Goal: Information Seeking & Learning: Check status

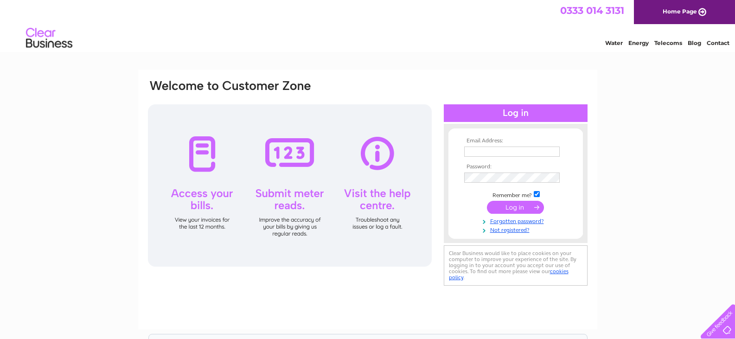
type input "[EMAIL_ADDRESS][DOMAIN_NAME]"
click at [527, 208] on input "submit" at bounding box center [515, 207] width 57 height 13
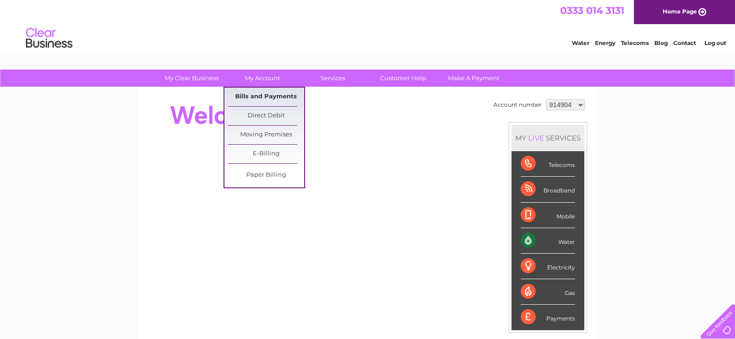
click at [259, 94] on link "Bills and Payments" at bounding box center [266, 97] width 76 height 19
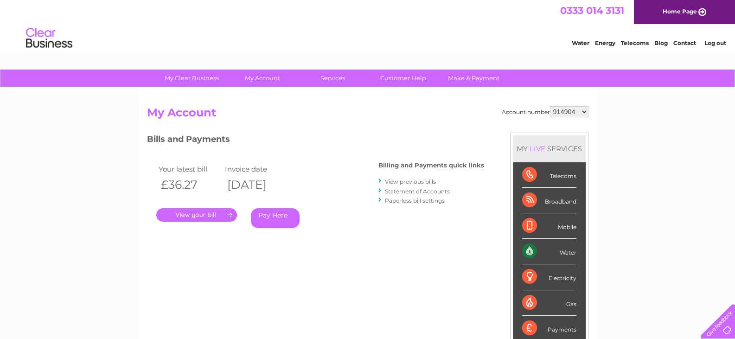
click at [561, 111] on select "914904 994685 1151845" at bounding box center [569, 111] width 38 height 11
select select "994685"
click at [550, 106] on select "914904 994685 1151845" at bounding box center [569, 111] width 38 height 11
click at [568, 111] on select "914904 994685 1151845" at bounding box center [569, 111] width 38 height 11
select select "1151845"
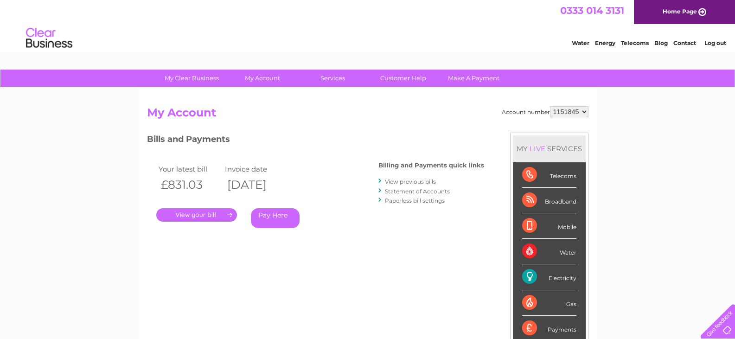
click at [550, 106] on select "914904 994685 1151845" at bounding box center [569, 111] width 38 height 11
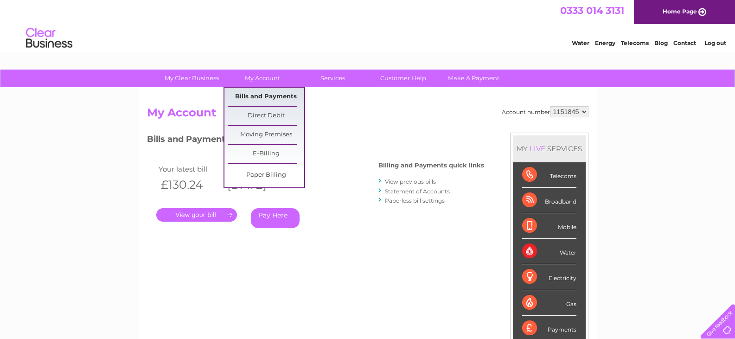
click at [266, 95] on link "Bills and Payments" at bounding box center [266, 97] width 76 height 19
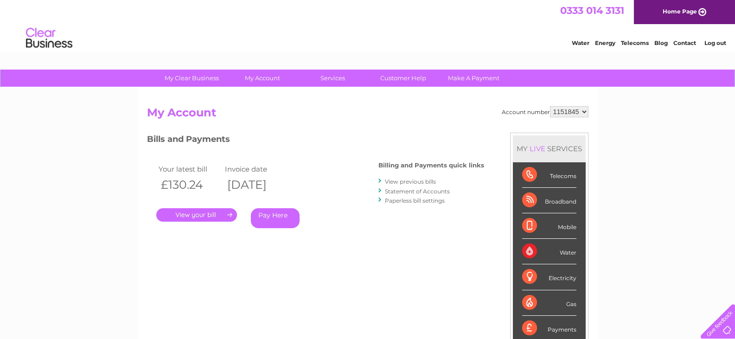
click at [401, 182] on link "View previous bills" at bounding box center [410, 181] width 51 height 7
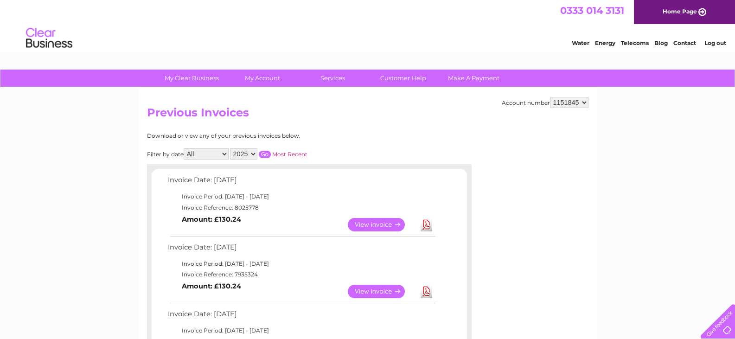
click at [575, 101] on select "914904 994685 1151845" at bounding box center [569, 102] width 38 height 11
select select "914904"
click at [550, 97] on select "914904 994685 1151845" at bounding box center [569, 102] width 38 height 11
click at [266, 154] on input "button" at bounding box center [265, 154] width 12 height 7
click at [584, 102] on select "914904 994685 1151845" at bounding box center [569, 102] width 38 height 11
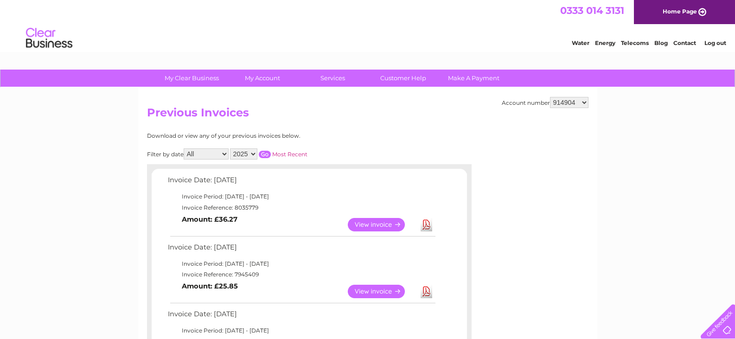
select select "994685"
click at [550, 97] on select "914904 994685 1151845" at bounding box center [569, 102] width 38 height 11
drag, startPoint x: 564, startPoint y: 99, endPoint x: 568, endPoint y: 102, distance: 4.8
click at [567, 101] on select "914904 994685 1151845" at bounding box center [569, 102] width 38 height 11
select select "1151845"
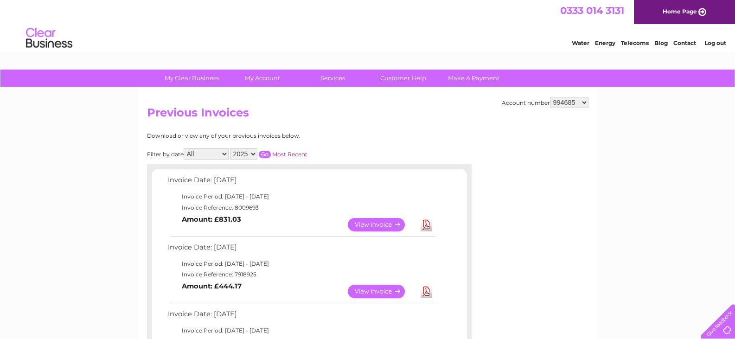
click at [550, 97] on select "914904 994685 1151845" at bounding box center [569, 102] width 38 height 11
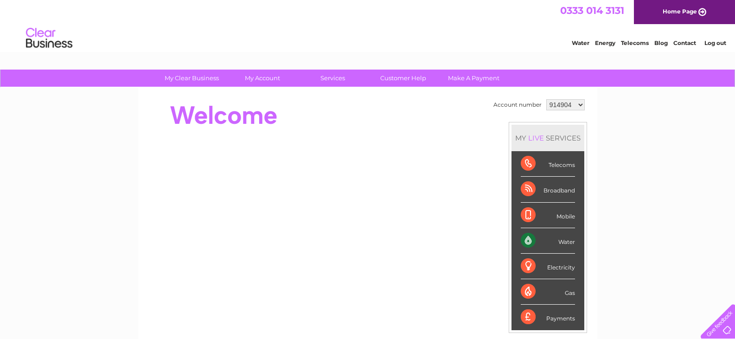
click at [525, 263] on div "Electricity" at bounding box center [548, 266] width 54 height 25
click at [523, 266] on div "Electricity" at bounding box center [548, 266] width 54 height 25
click at [576, 104] on select "914904 994685 1151845" at bounding box center [565, 104] width 38 height 11
select select "994685"
click at [546, 99] on select "914904 994685 1151845" at bounding box center [565, 104] width 38 height 11
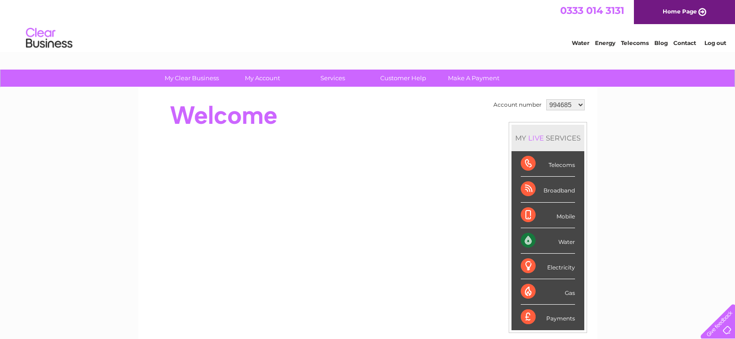
click at [524, 265] on div "Electricity" at bounding box center [548, 266] width 54 height 25
click at [575, 102] on select "914904 994685 1151845" at bounding box center [565, 104] width 38 height 11
select select "914904"
click at [546, 99] on select "914904 994685 1151845" at bounding box center [565, 104] width 38 height 11
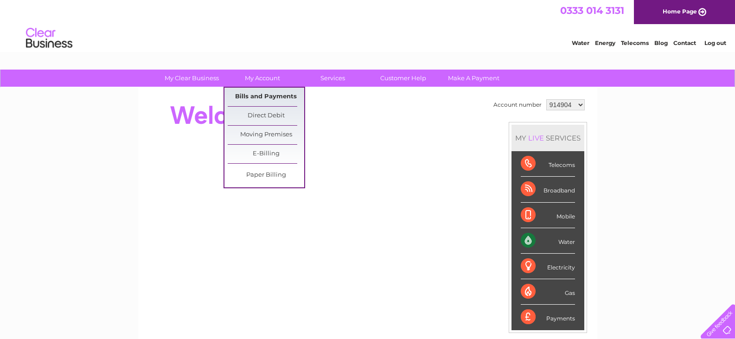
click at [264, 95] on link "Bills and Payments" at bounding box center [266, 97] width 76 height 19
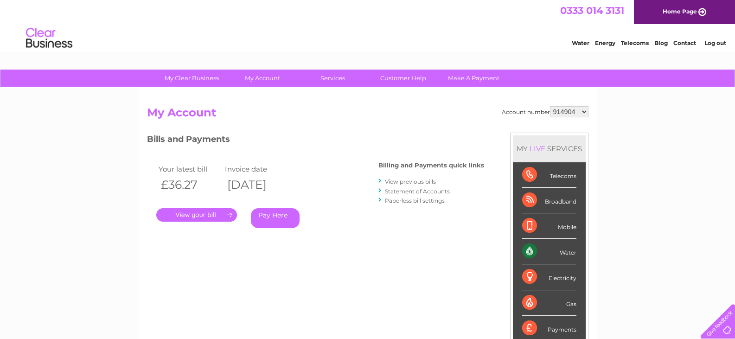
click at [584, 112] on select "914904 994685 1151845" at bounding box center [569, 111] width 38 height 11
select select "994685"
click at [550, 106] on select "914904 994685 1151845" at bounding box center [569, 111] width 38 height 11
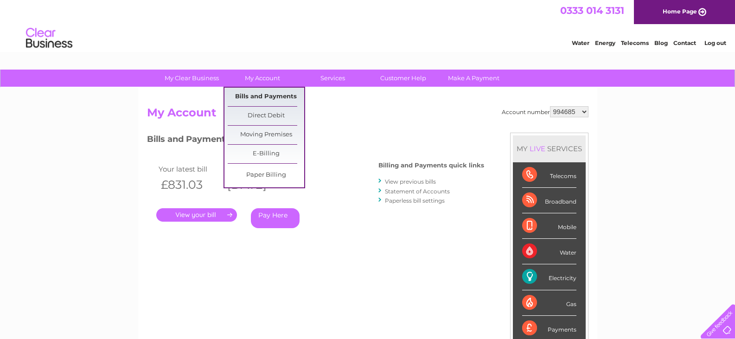
click at [258, 94] on link "Bills and Payments" at bounding box center [266, 97] width 76 height 19
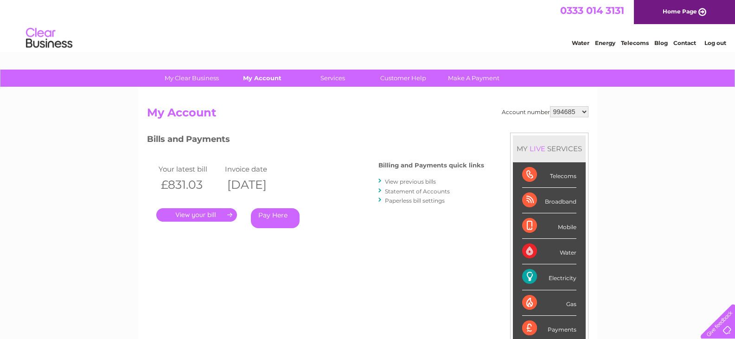
click at [268, 77] on link "My Account" at bounding box center [262, 78] width 76 height 17
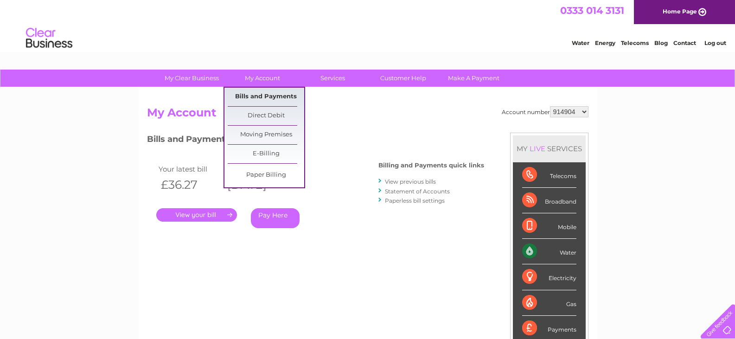
click at [260, 94] on link "Bills and Payments" at bounding box center [266, 97] width 76 height 19
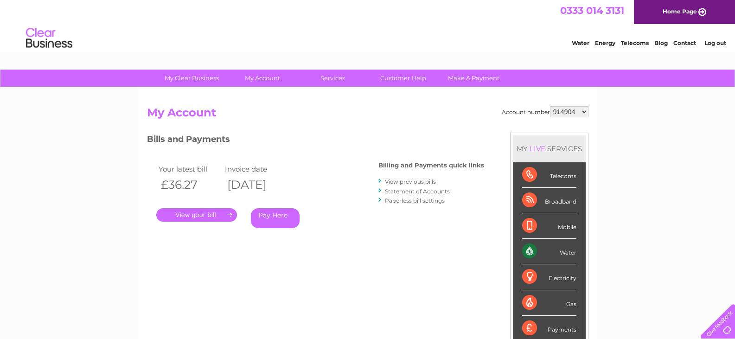
click at [526, 277] on div "Electricity" at bounding box center [549, 276] width 54 height 25
click at [581, 110] on select "914904 994685 1151845" at bounding box center [569, 111] width 38 height 11
select select "1151845"
click at [550, 106] on select "914904 994685 1151845" at bounding box center [569, 111] width 38 height 11
click at [530, 279] on div "Electricity" at bounding box center [549, 276] width 54 height 25
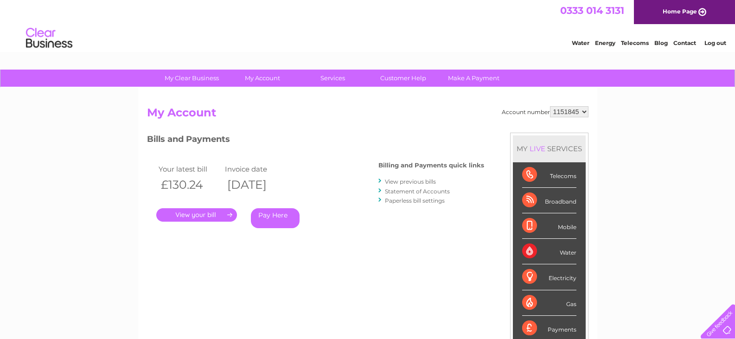
click at [530, 279] on div "Electricity" at bounding box center [549, 276] width 54 height 25
click at [531, 277] on div "Electricity" at bounding box center [549, 276] width 54 height 25
click at [559, 275] on div "Electricity" at bounding box center [549, 276] width 54 height 25
click at [533, 275] on div "Electricity" at bounding box center [549, 276] width 54 height 25
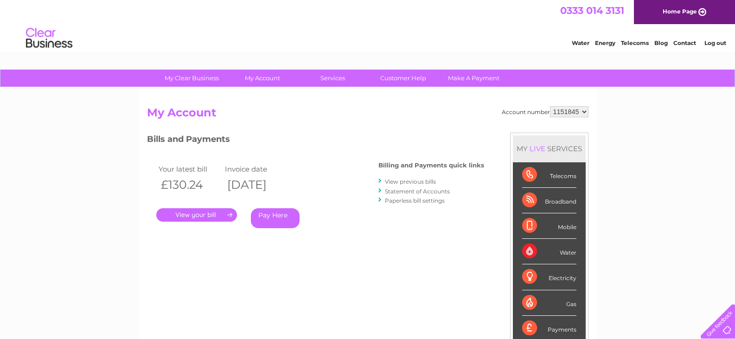
click at [533, 275] on div "Electricity" at bounding box center [549, 276] width 54 height 25
click at [533, 274] on div "Electricity" at bounding box center [549, 276] width 54 height 25
click at [564, 109] on select "914904 994685 1151845" at bounding box center [569, 111] width 38 height 11
select select "994685"
click at [550, 106] on select "914904 994685 1151845" at bounding box center [569, 111] width 38 height 11
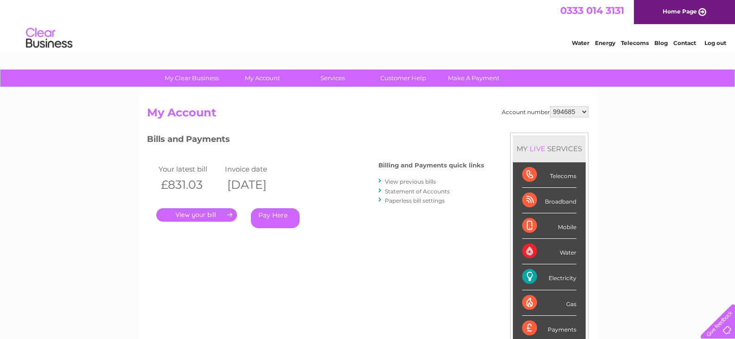
click at [530, 278] on div "Electricity" at bounding box center [549, 276] width 54 height 25
click at [398, 181] on link "View previous bills" at bounding box center [410, 181] width 51 height 7
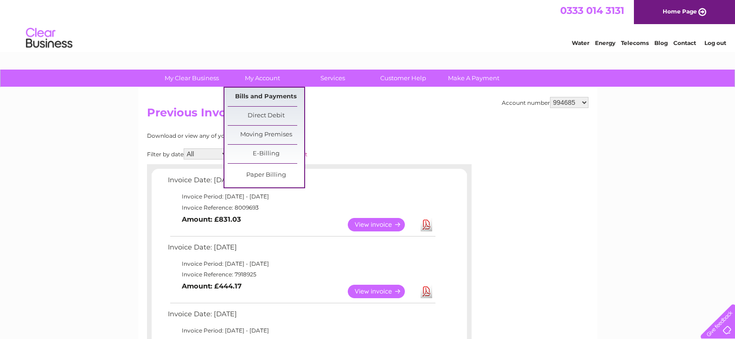
click at [258, 95] on link "Bills and Payments" at bounding box center [266, 97] width 76 height 19
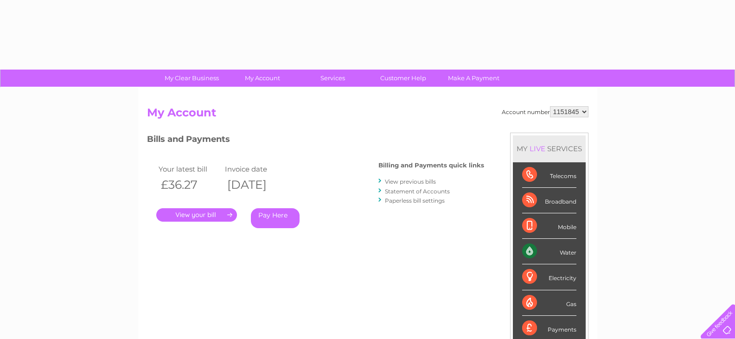
select select "1151845"
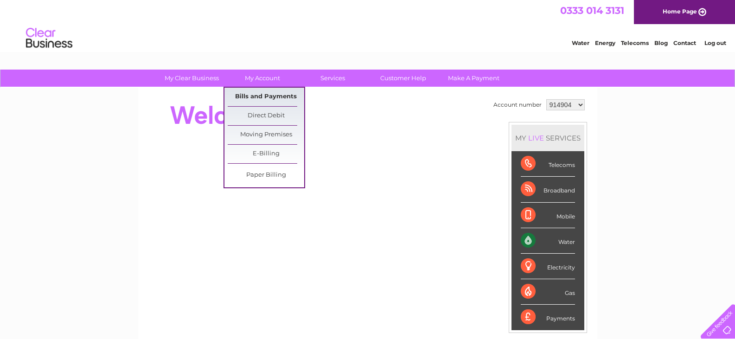
click at [260, 95] on link "Bills and Payments" at bounding box center [266, 97] width 76 height 19
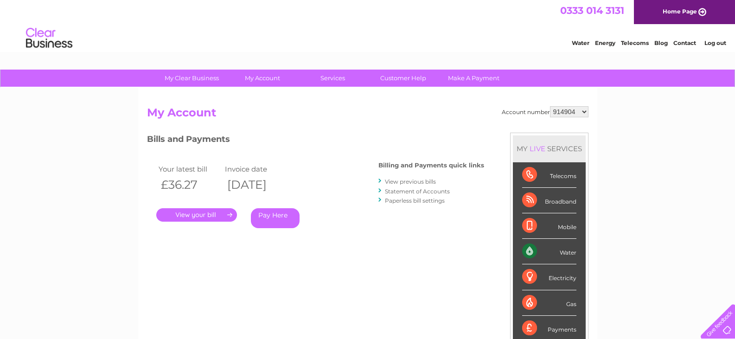
click at [424, 180] on link "View previous bills" at bounding box center [410, 181] width 51 height 7
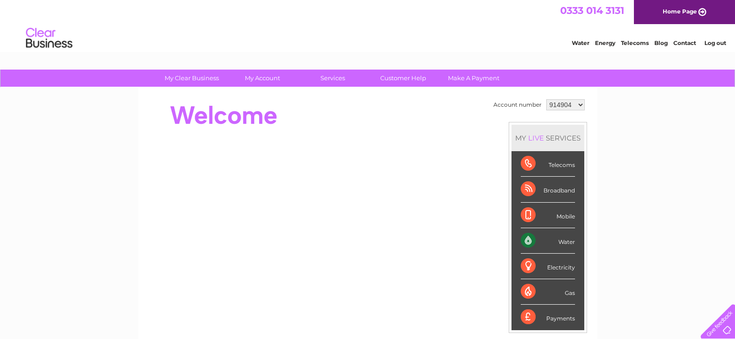
click at [521, 164] on div "Telecoms" at bounding box center [548, 163] width 54 height 25
click at [522, 164] on div "Telecoms" at bounding box center [548, 163] width 54 height 25
click at [580, 104] on select "914904 994685 1151845" at bounding box center [565, 104] width 38 height 11
select select "994685"
click at [546, 99] on select "914904 994685 1151845" at bounding box center [565, 104] width 38 height 11
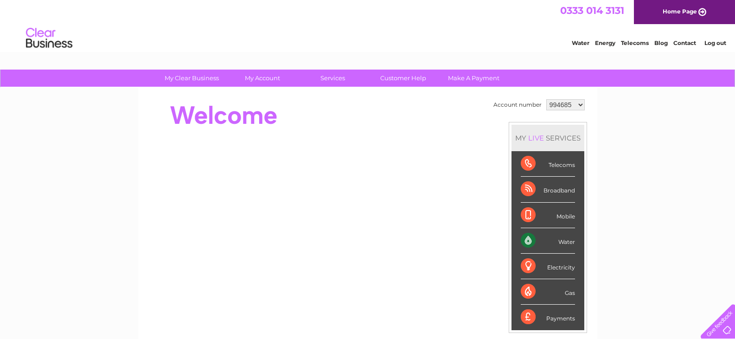
click at [534, 162] on div "Telecoms" at bounding box center [548, 163] width 54 height 25
click at [527, 261] on div "Electricity" at bounding box center [548, 266] width 54 height 25
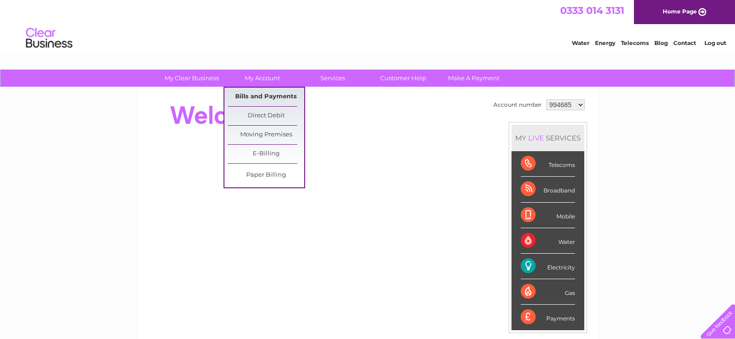
click at [263, 92] on link "Bills and Payments" at bounding box center [266, 97] width 76 height 19
